Goal: Information Seeking & Learning: Learn about a topic

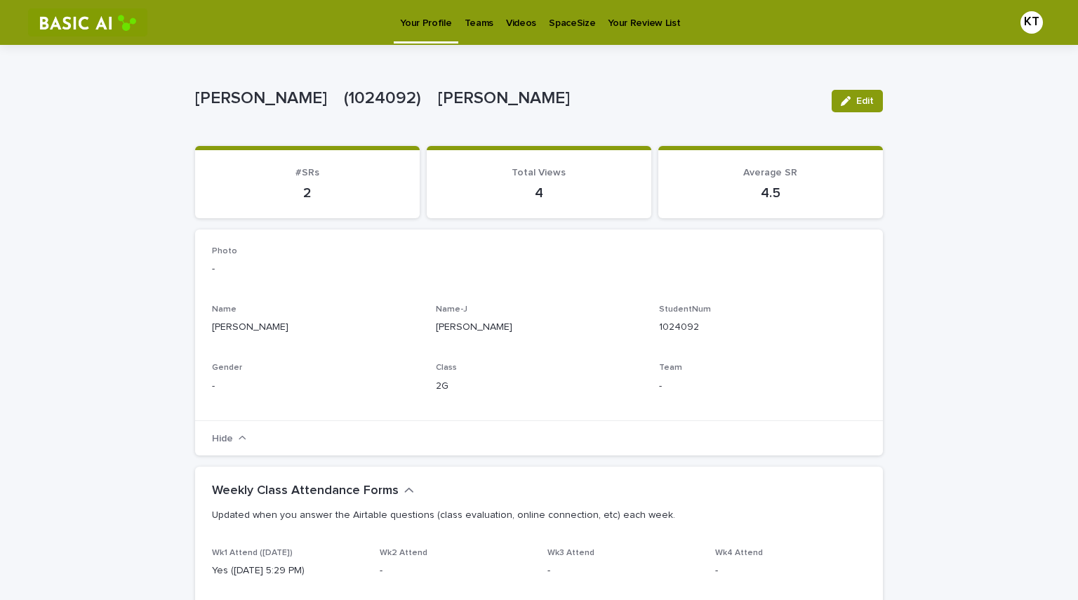
click at [511, 20] on p "Videos" at bounding box center [521, 14] width 30 height 29
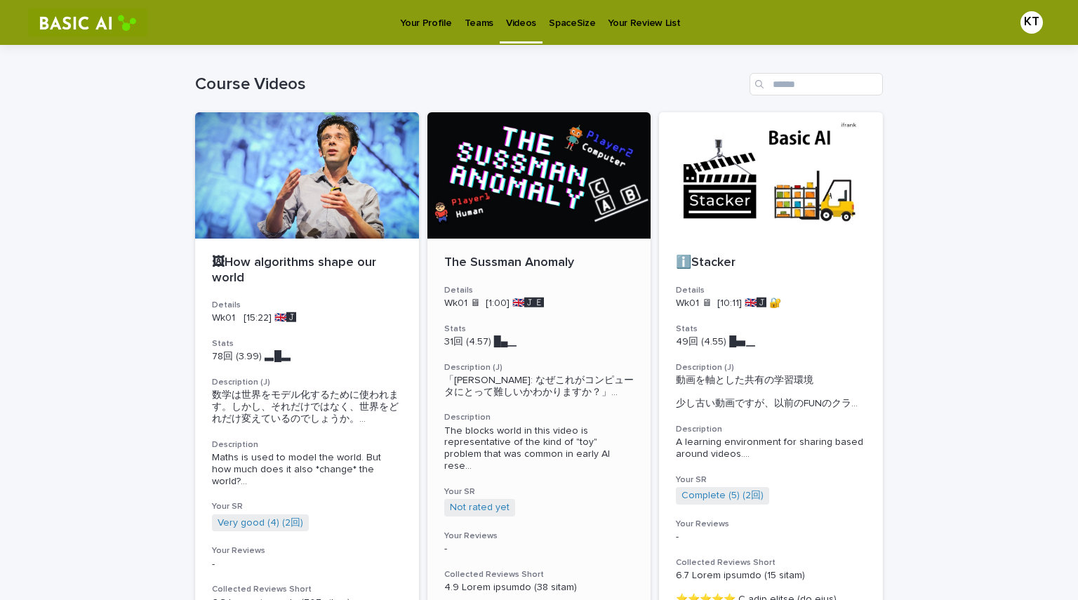
click at [539, 205] on div at bounding box center [539, 175] width 224 height 126
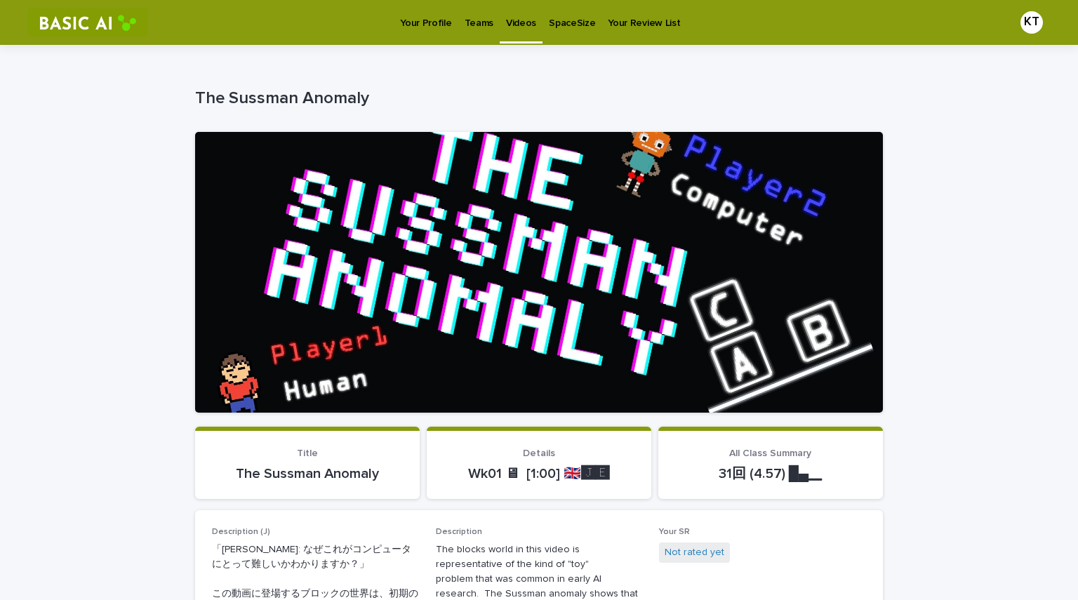
click at [507, 21] on p "Videos" at bounding box center [521, 14] width 30 height 29
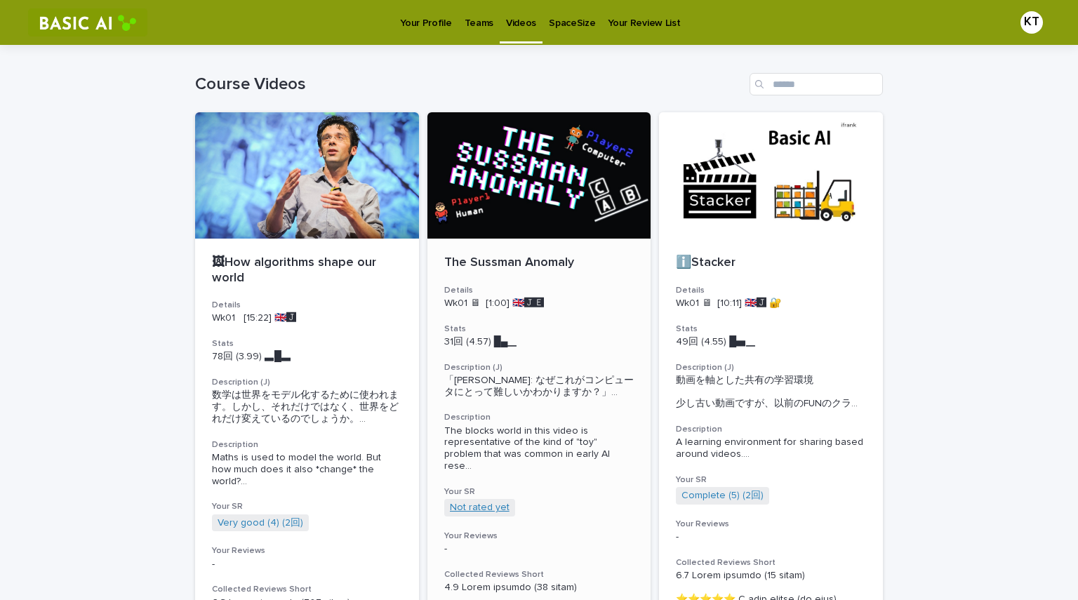
click at [478, 502] on link "Not rated yet" at bounding box center [480, 508] width 60 height 12
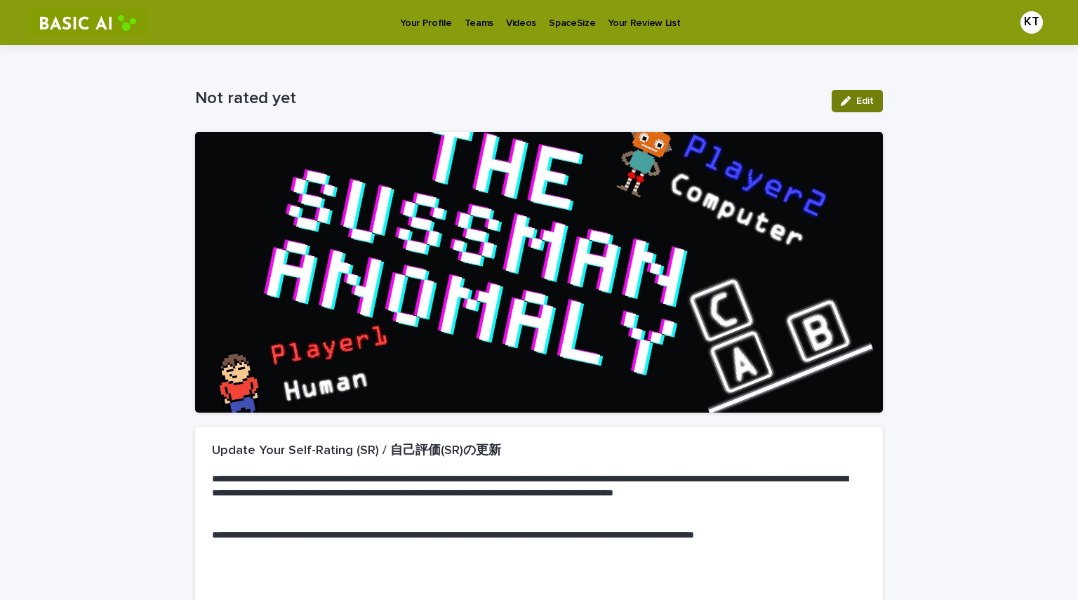
click at [866, 103] on span "Edit" at bounding box center [865, 101] width 18 height 10
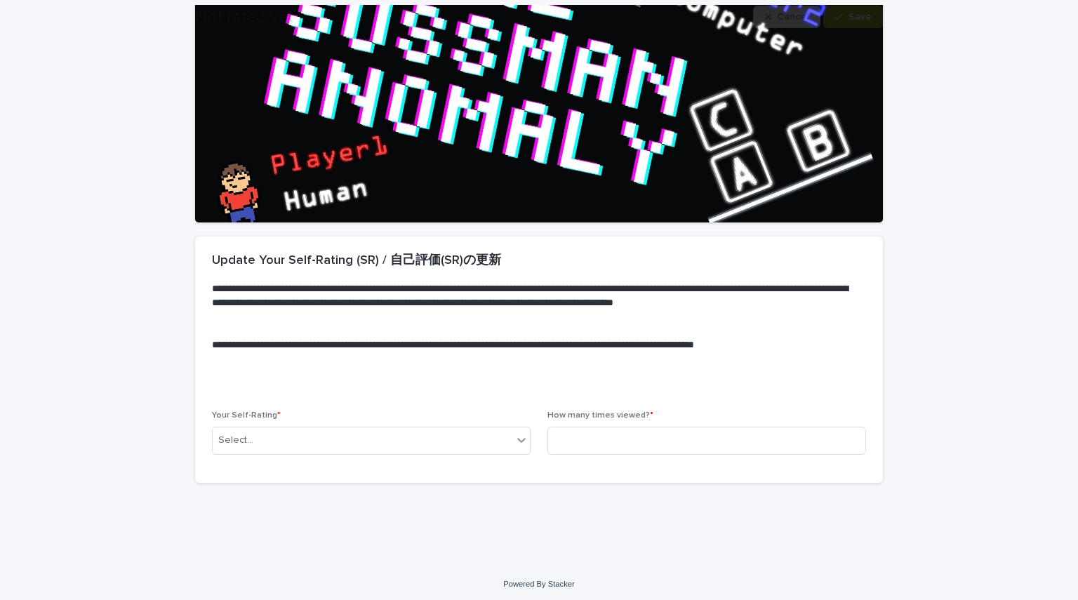
scroll to position [194, 0]
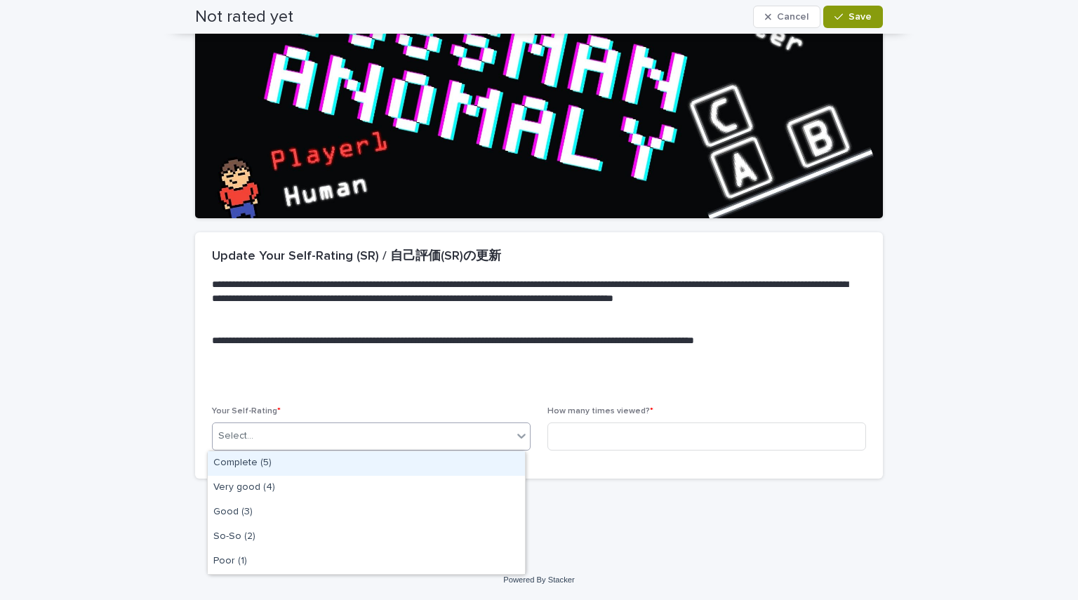
click at [408, 429] on div "Select..." at bounding box center [363, 436] width 300 height 23
click at [361, 462] on div "Complete (5)" at bounding box center [366, 463] width 317 height 25
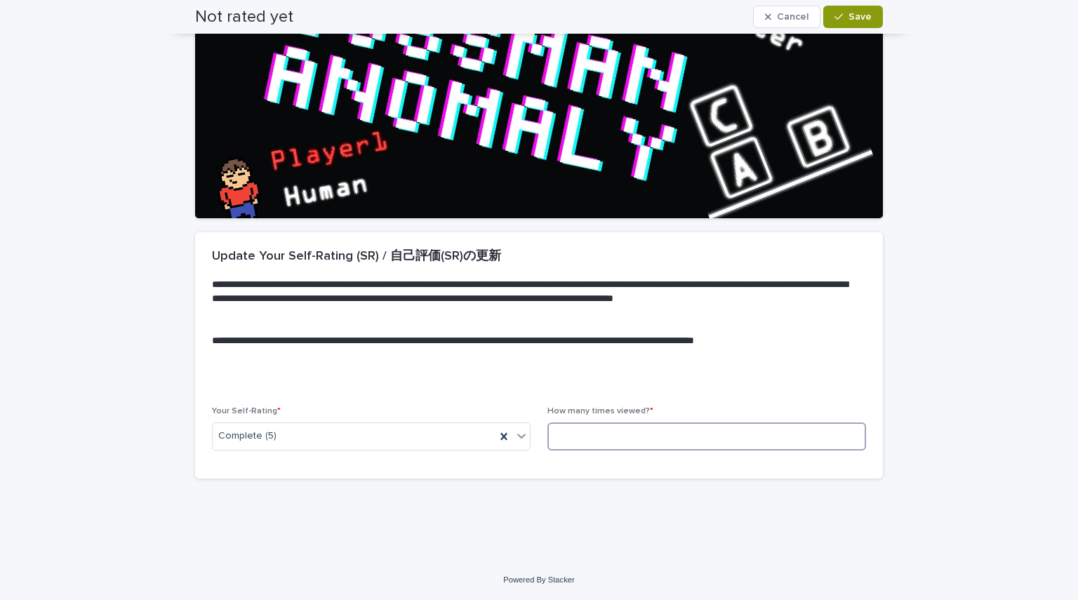
click at [585, 430] on input at bounding box center [706, 436] width 319 height 28
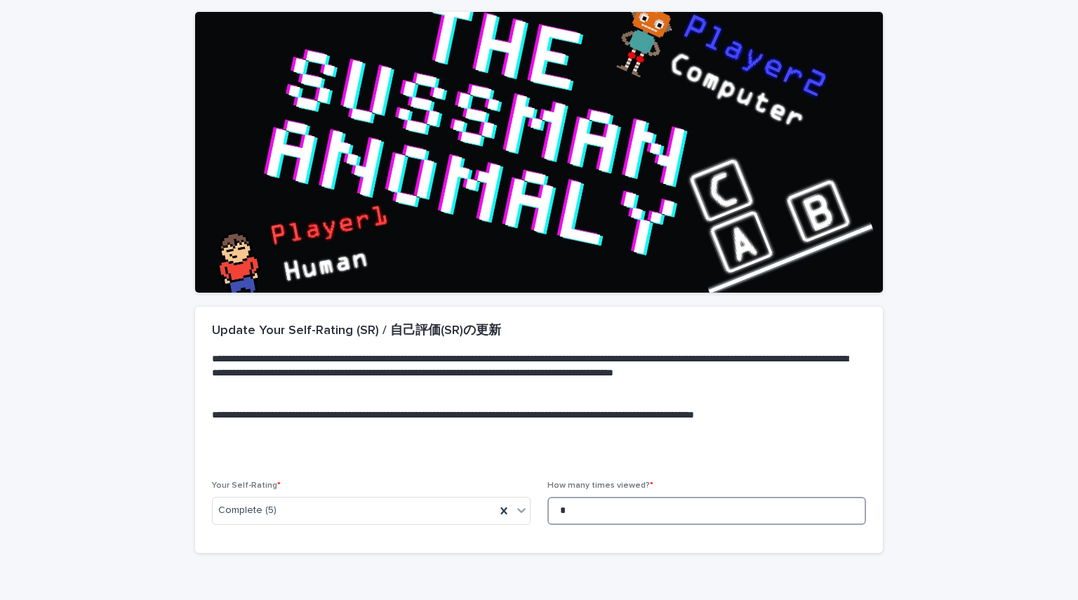
scroll to position [0, 0]
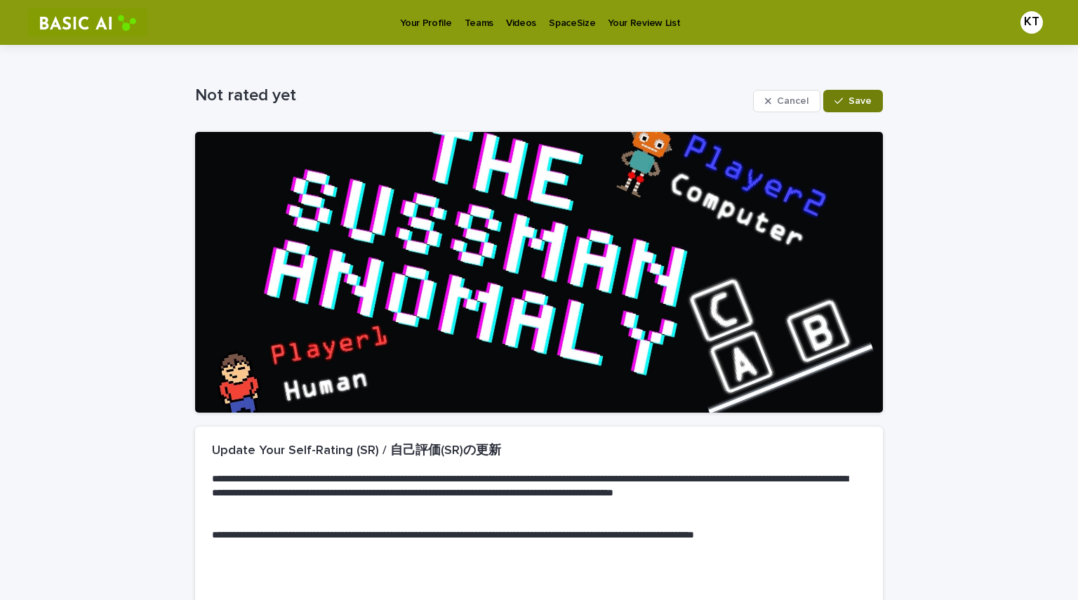
type input "*"
click at [843, 93] on button "Save" at bounding box center [853, 101] width 60 height 22
click at [451, 20] on div "Your Profile" at bounding box center [426, 14] width 64 height 29
